Goal: Information Seeking & Learning: Learn about a topic

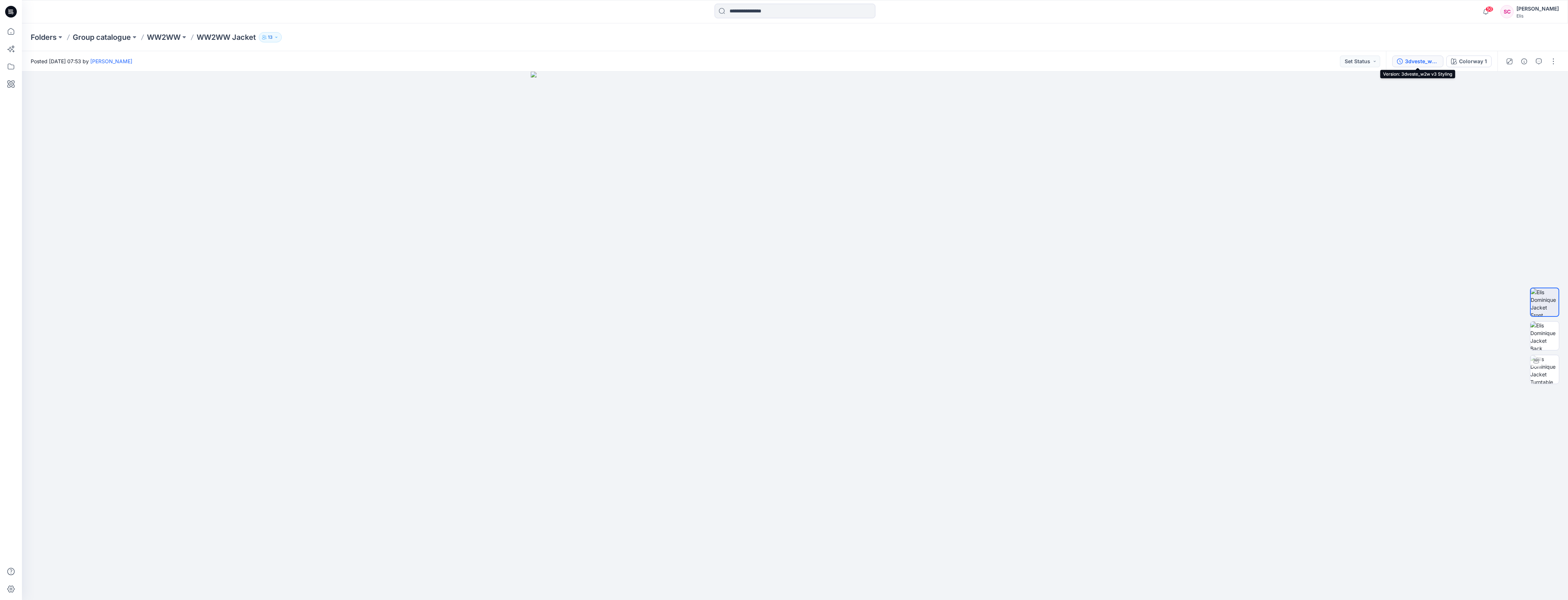
click at [1420, 61] on div "3dveste_w2w v3 Styling" at bounding box center [1421, 61] width 33 height 8
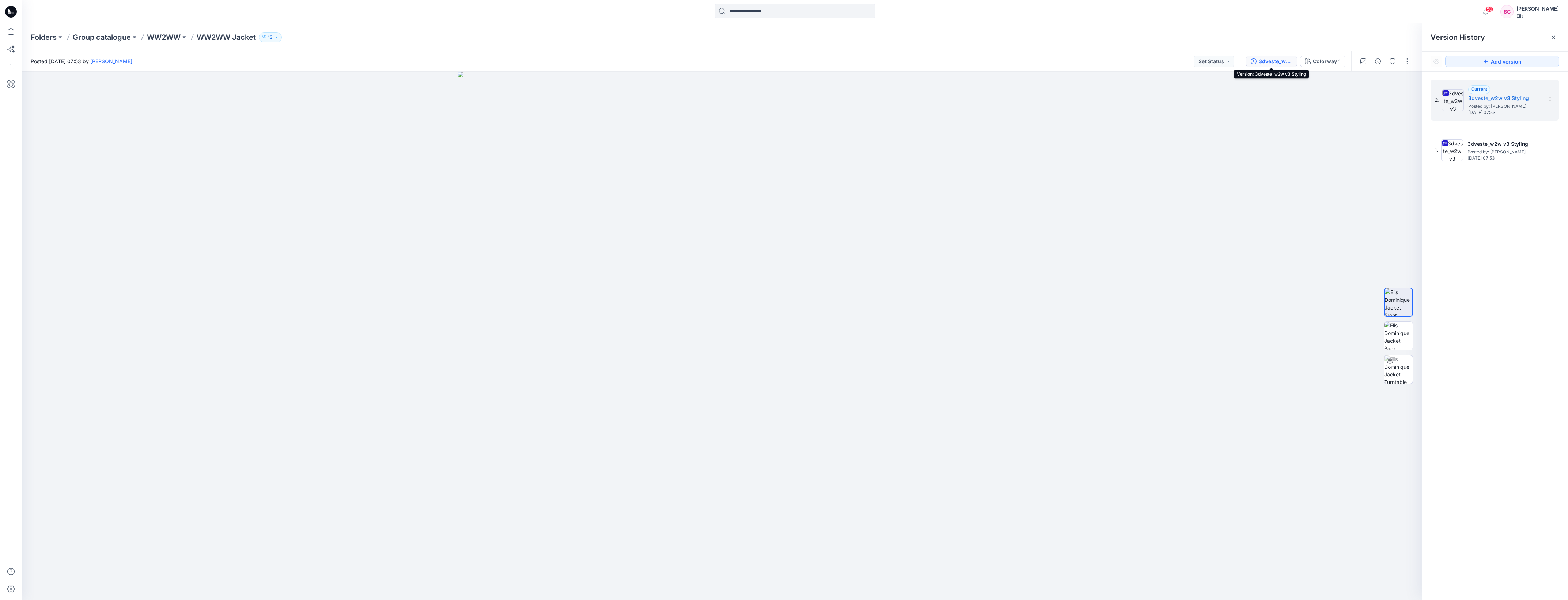
click at [96, 38] on p "Group catalogue" at bounding box center [101, 37] width 58 height 10
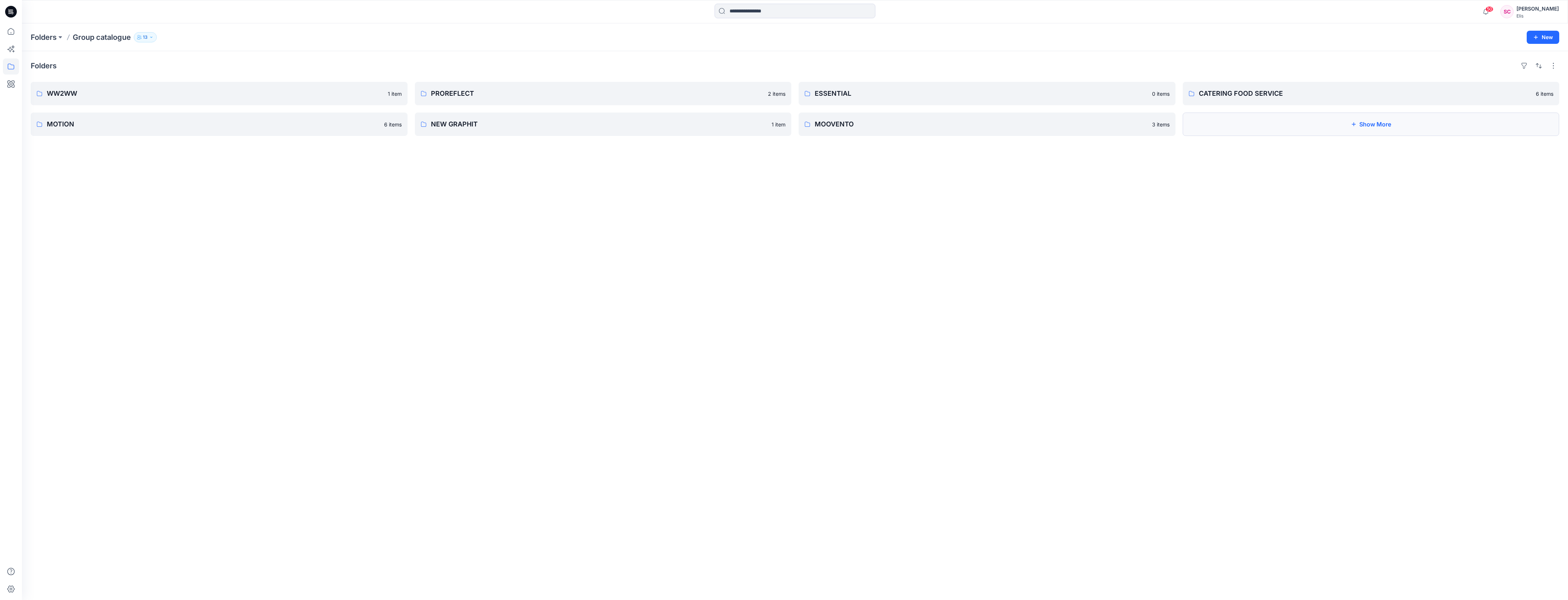
click at [1425, 128] on button "Show More" at bounding box center [1371, 124] width 377 height 23
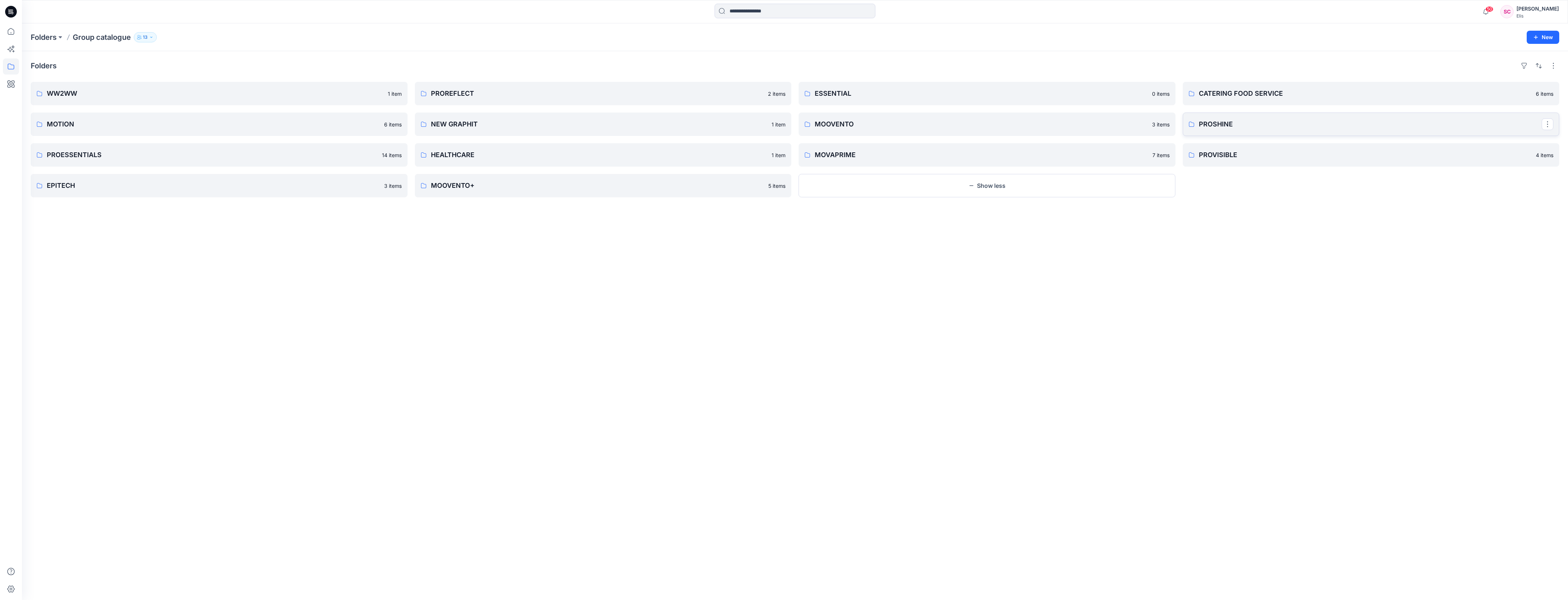
click at [1303, 128] on p "PROSHINE" at bounding box center [1371, 124] width 343 height 10
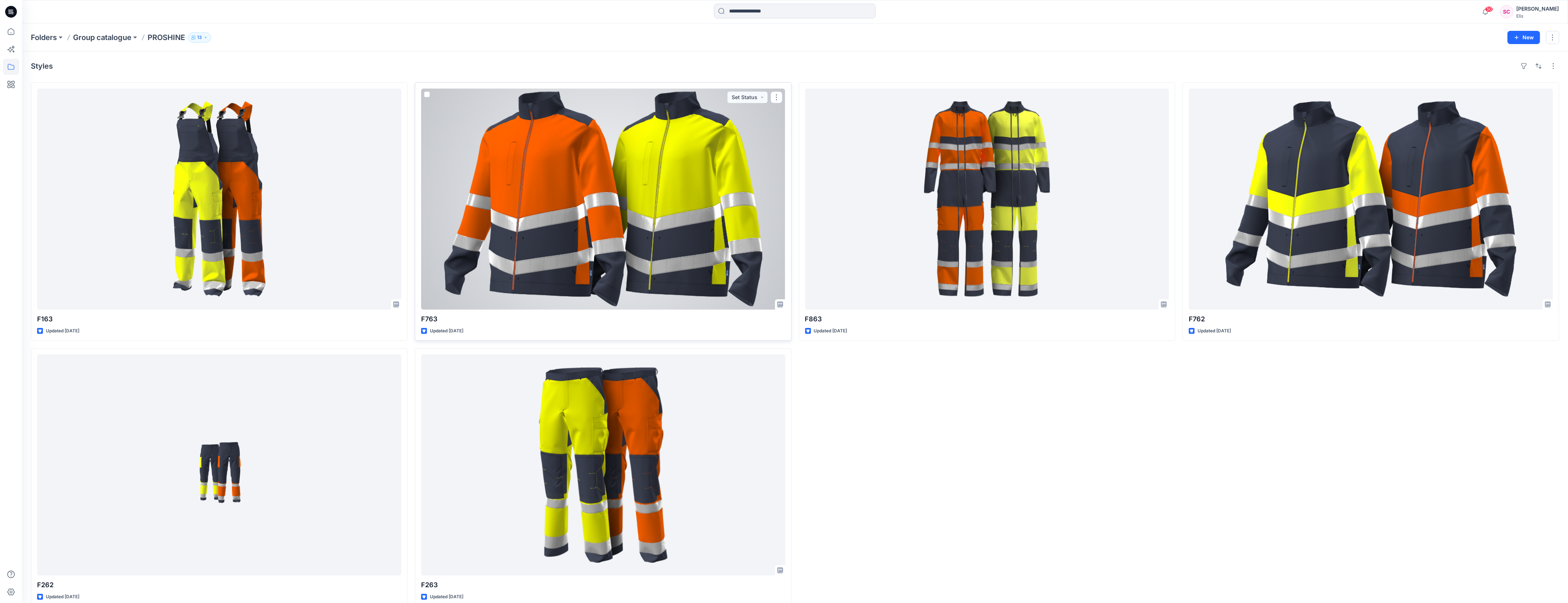
click at [681, 217] on div at bounding box center [603, 199] width 364 height 221
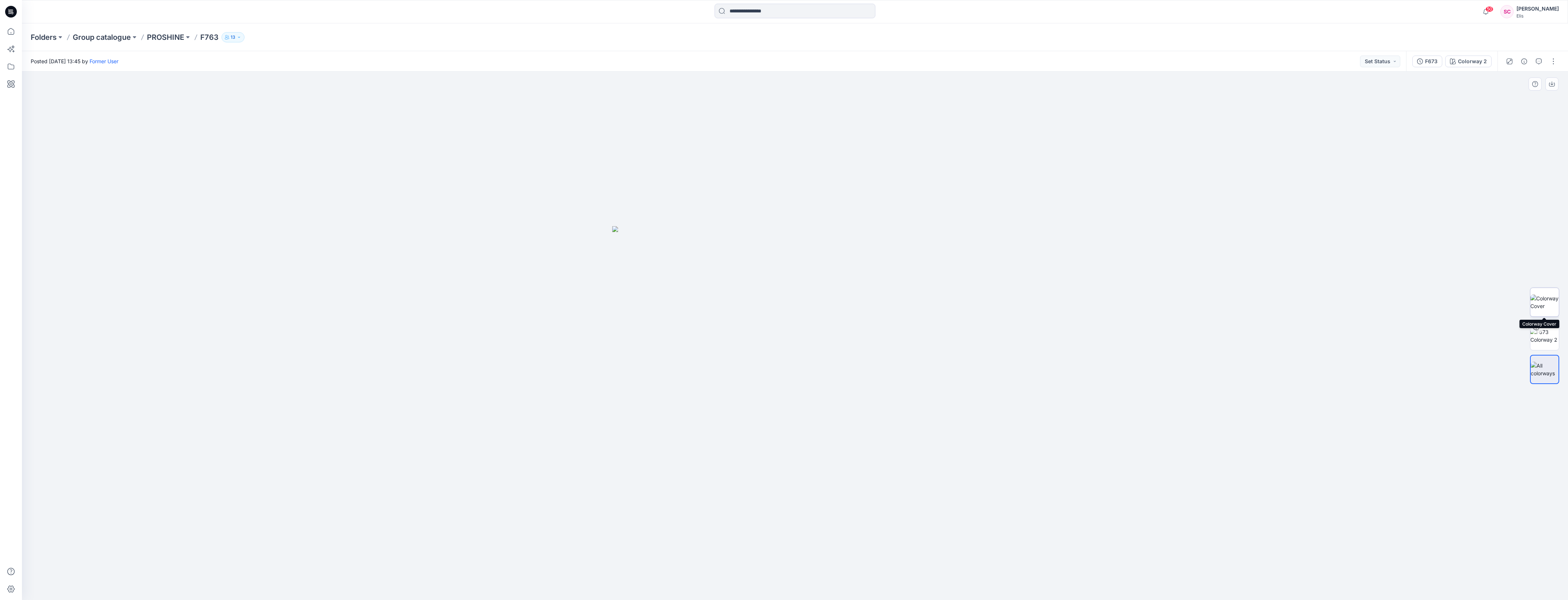
click at [1547, 301] on img at bounding box center [1544, 302] width 29 height 15
click at [1543, 335] on img at bounding box center [1544, 335] width 29 height 15
click at [1542, 301] on img at bounding box center [1544, 302] width 29 height 15
click at [1541, 370] on img at bounding box center [1544, 369] width 29 height 15
click at [1546, 304] on img at bounding box center [1544, 302] width 29 height 15
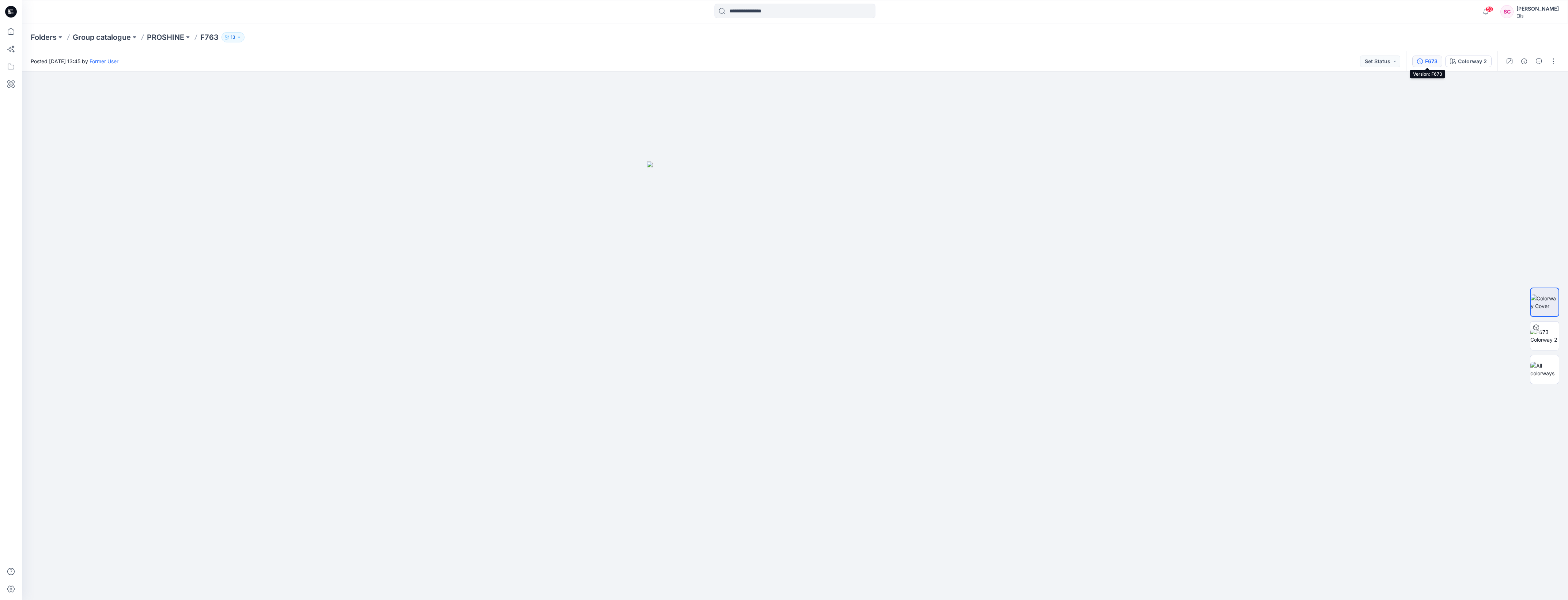
click at [1426, 63] on div "F673" at bounding box center [1431, 61] width 12 height 8
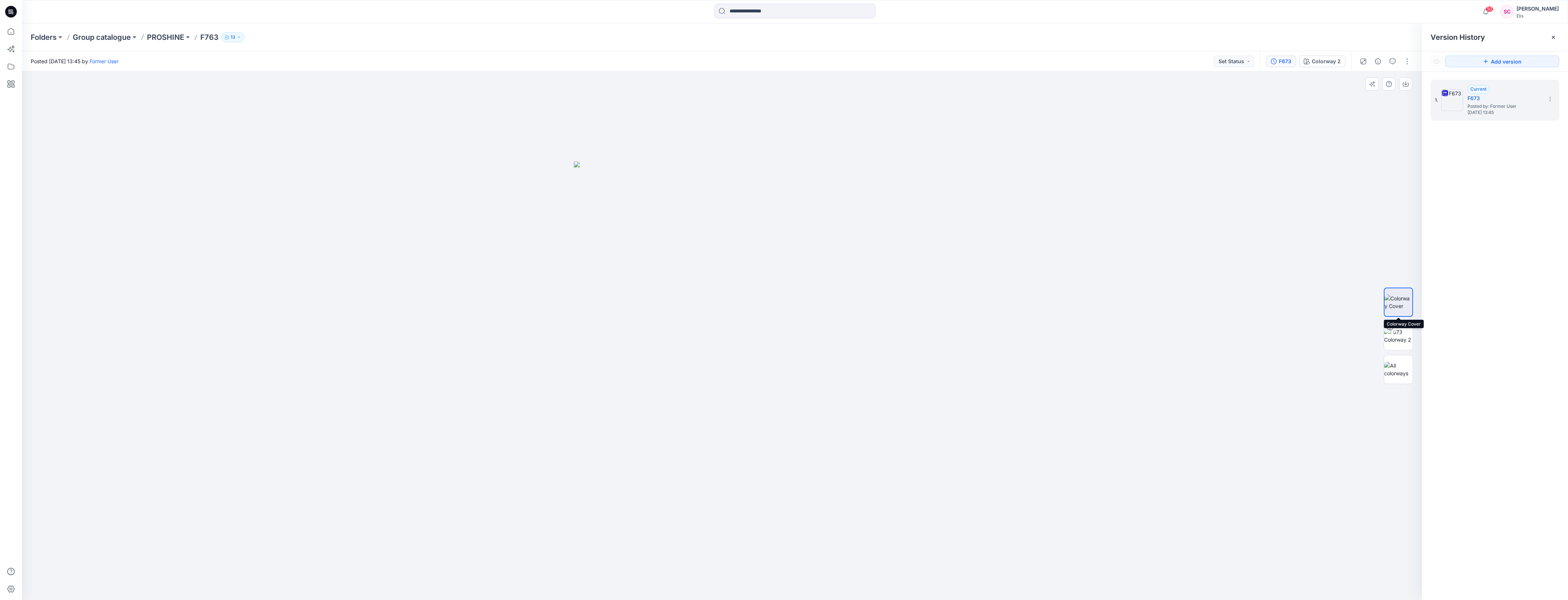
click at [1402, 302] on img at bounding box center [1399, 302] width 28 height 15
click at [1396, 366] on img at bounding box center [1398, 369] width 29 height 15
click at [1401, 306] on img at bounding box center [1398, 302] width 29 height 15
click at [1405, 83] on icon "button" at bounding box center [1406, 84] width 6 height 6
click at [167, 35] on p "PROSHINE" at bounding box center [165, 37] width 37 height 10
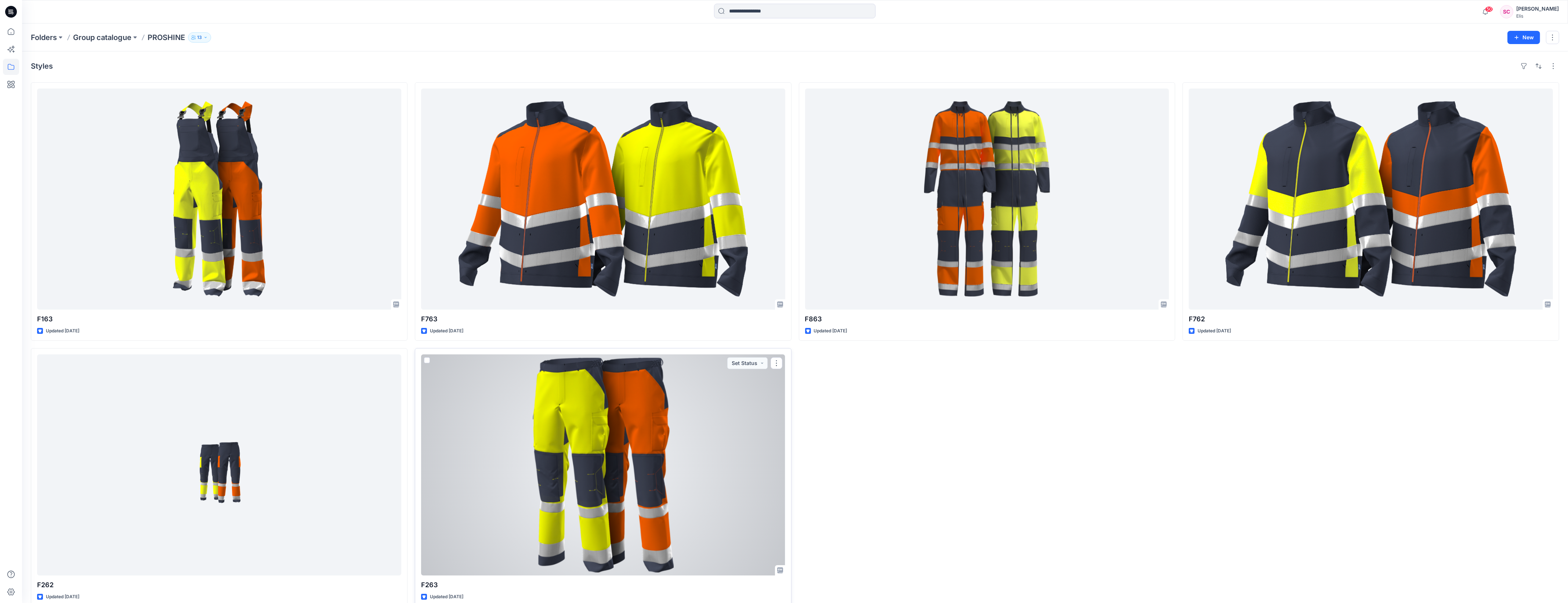
click at [633, 430] on div at bounding box center [603, 464] width 364 height 221
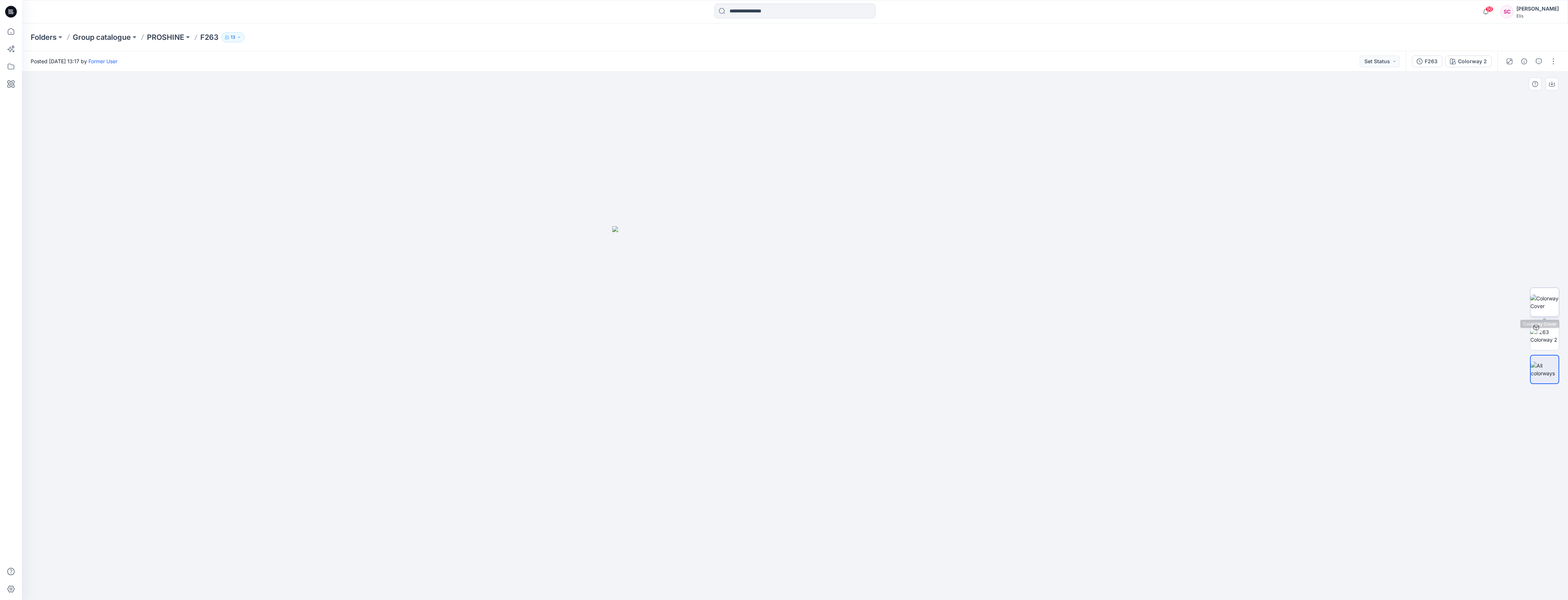
click at [1547, 298] on img at bounding box center [1544, 302] width 29 height 15
click at [1552, 83] on icon "button" at bounding box center [1552, 83] width 3 height 4
click at [1465, 167] on div at bounding box center [795, 336] width 1546 height 528
click at [1475, 59] on div "Colorway 2" at bounding box center [1472, 61] width 29 height 8
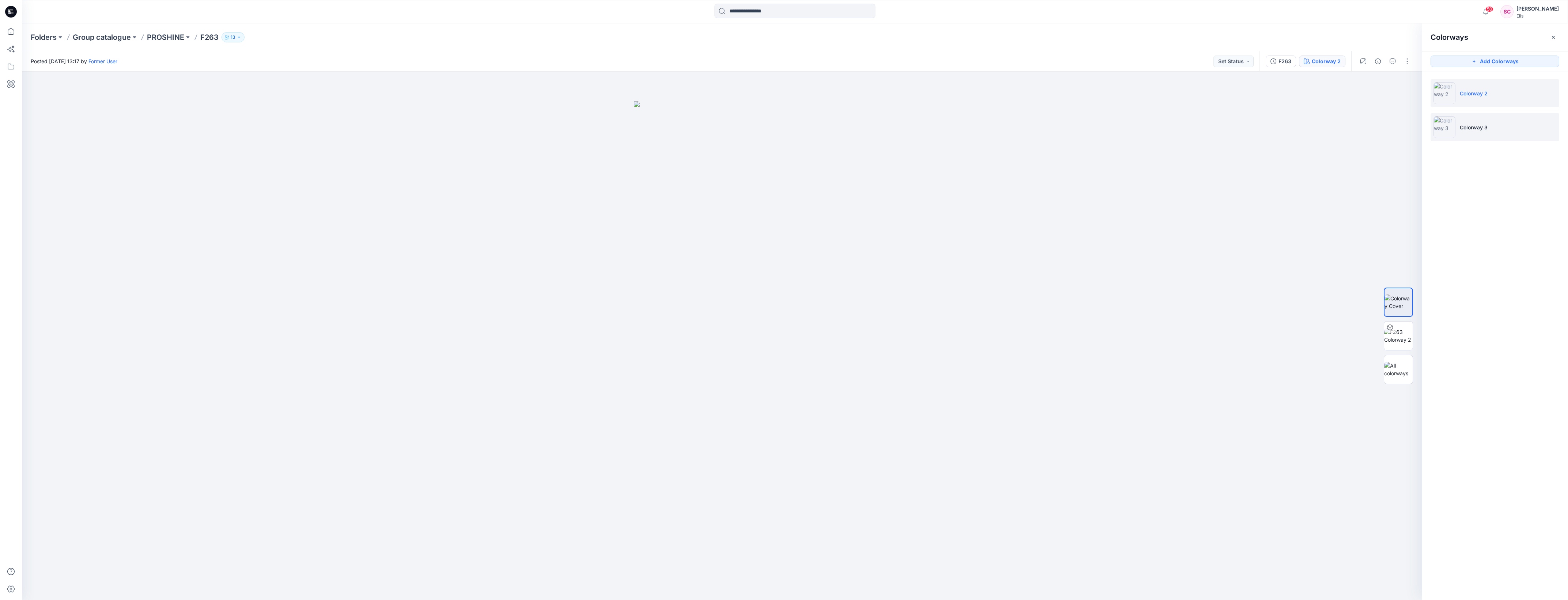
click at [1463, 127] on p "Colorway 3" at bounding box center [1474, 127] width 28 height 8
click at [1325, 141] on div at bounding box center [722, 336] width 1400 height 528
click at [1407, 83] on icon "button" at bounding box center [1406, 84] width 6 height 6
